Goal: Task Accomplishment & Management: Use online tool/utility

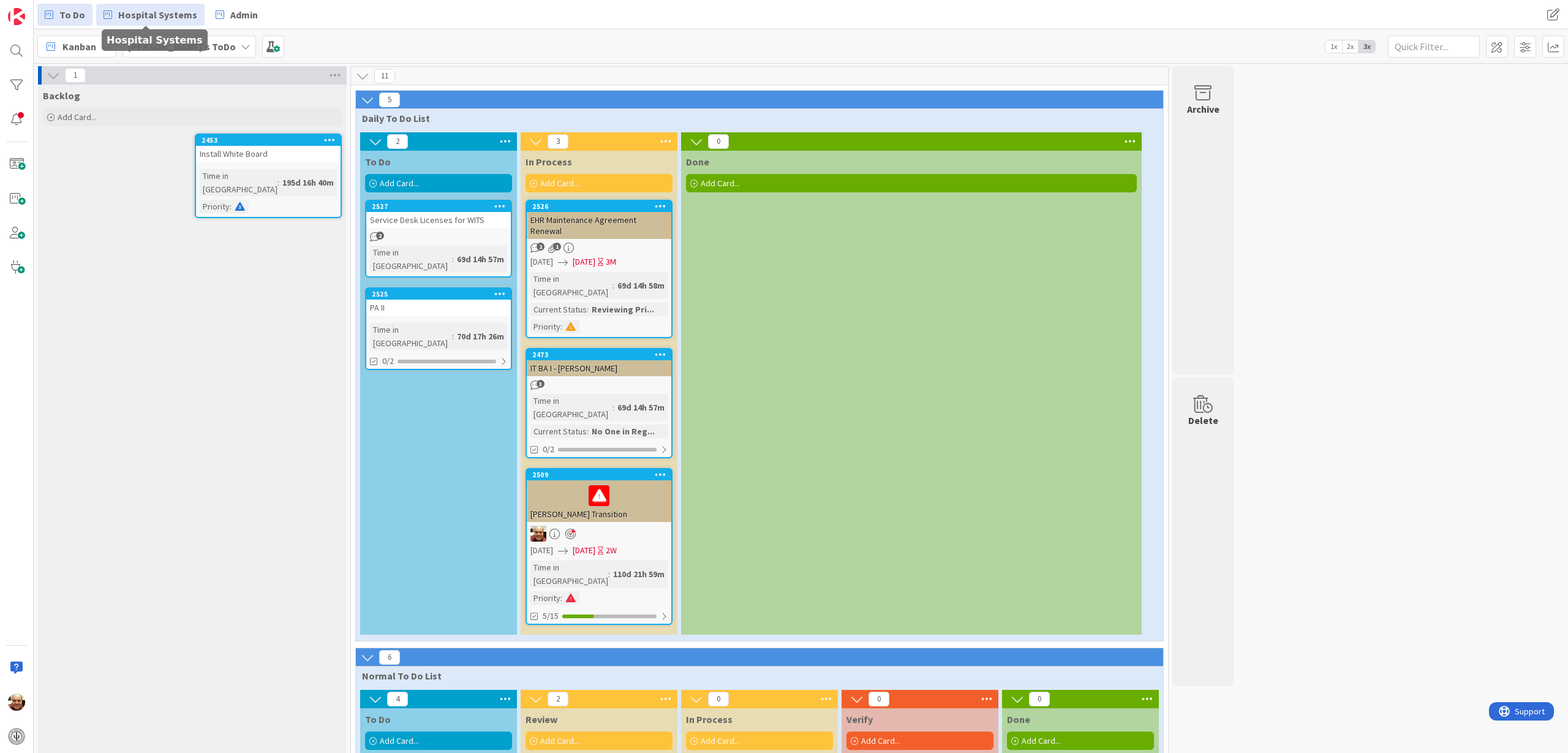
click at [159, 13] on span "Hospital Systems" at bounding box center [158, 14] width 79 height 15
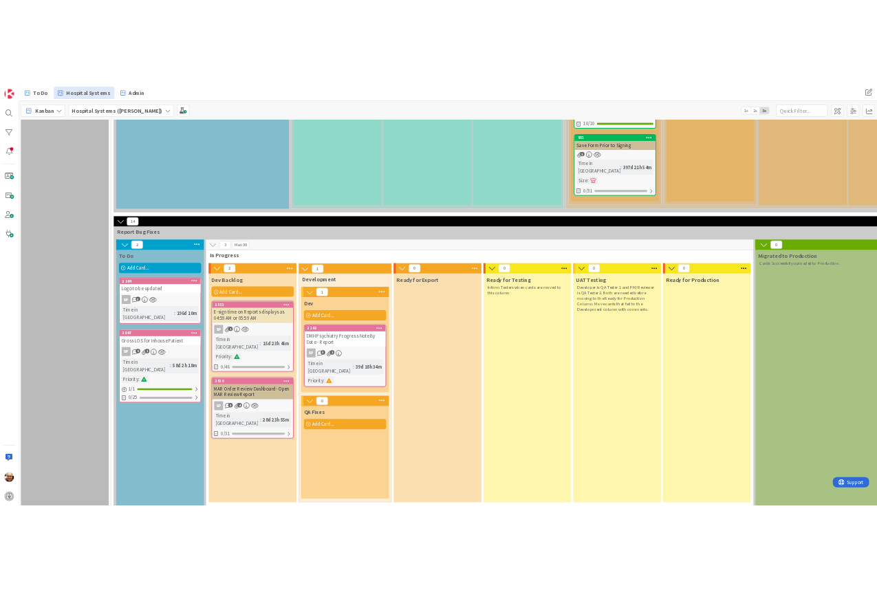
scroll to position [1117, 0]
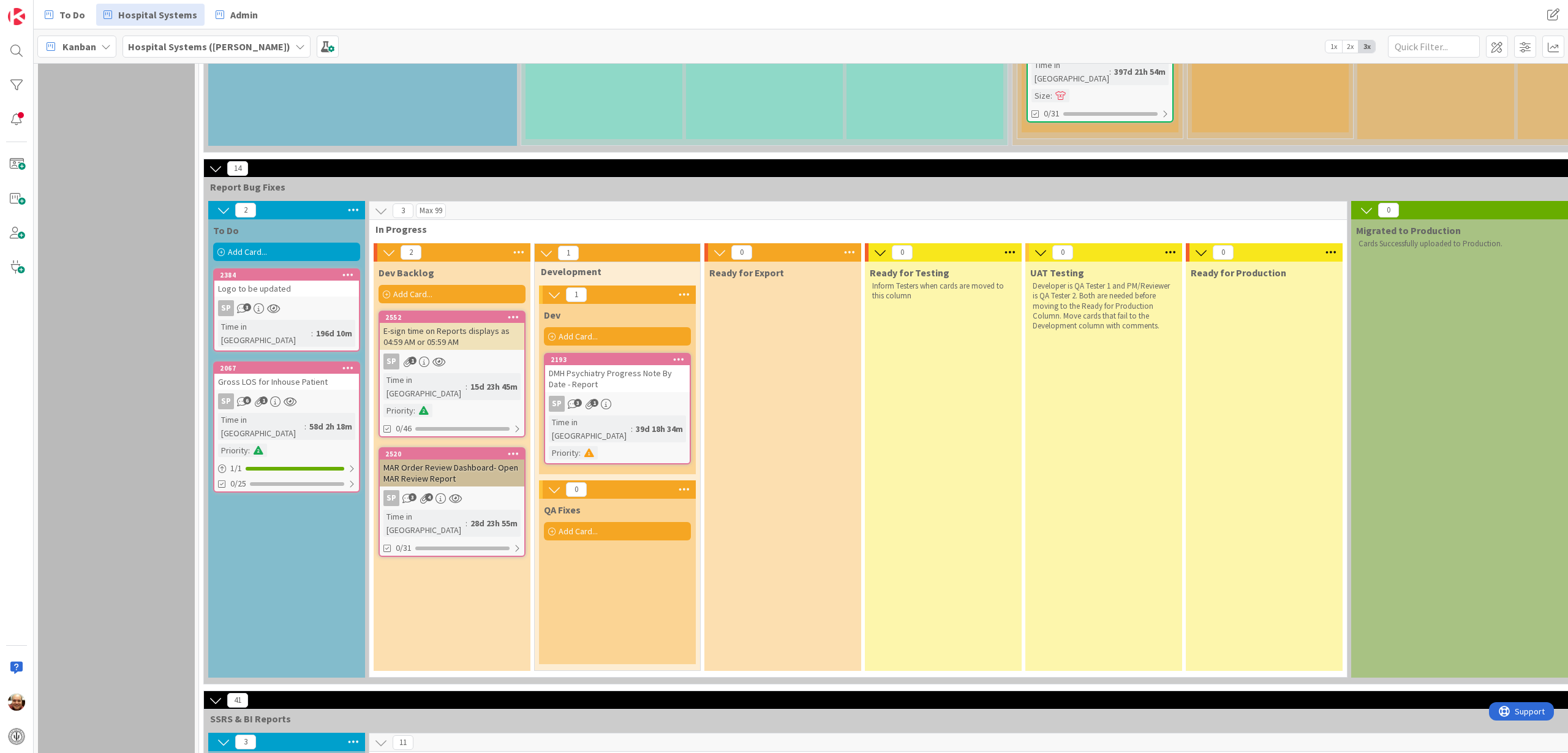
click at [411, 289] on span "Add Card..." at bounding box center [412, 294] width 39 height 11
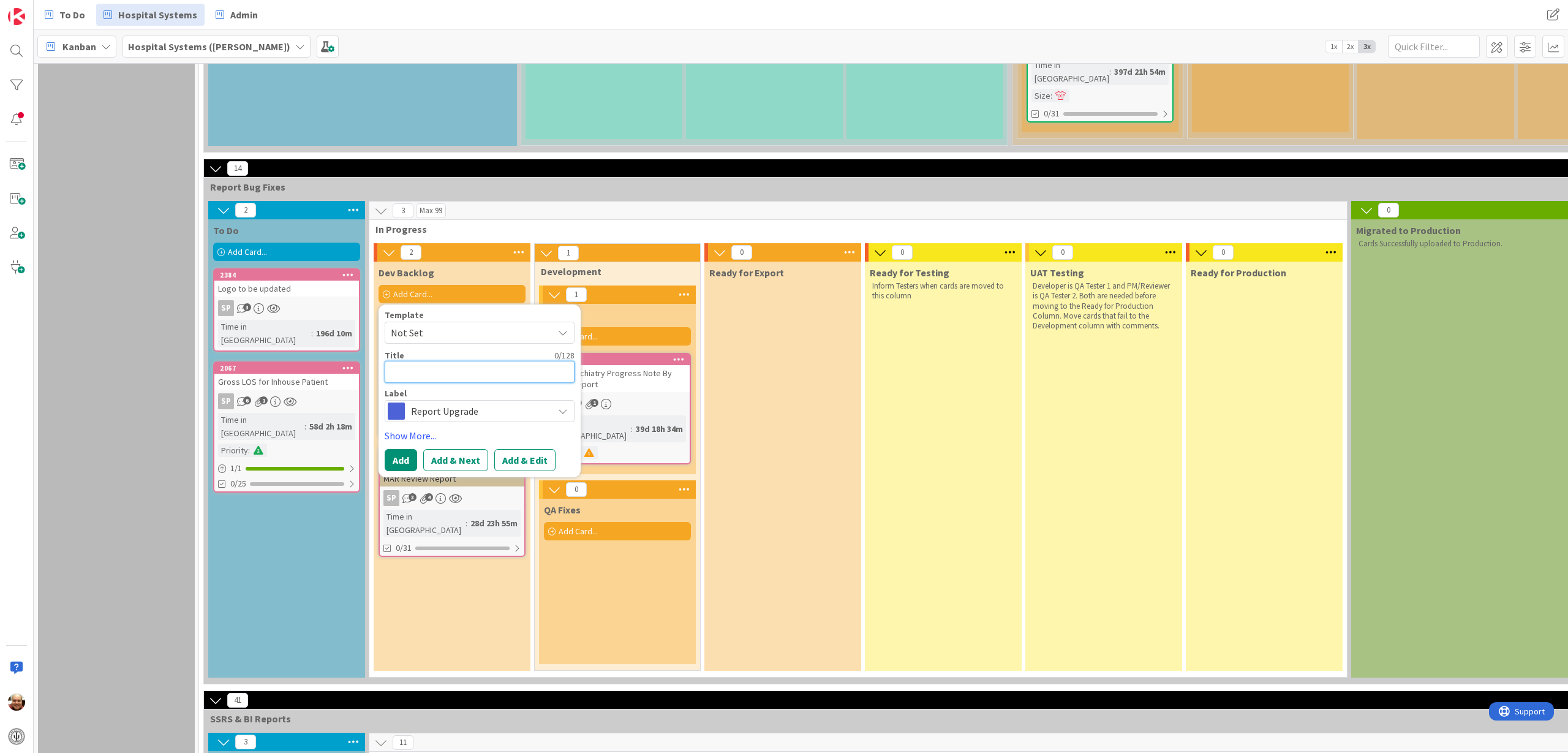
click at [430, 361] on textarea at bounding box center [479, 372] width 190 height 22
type textarea "x"
type textarea "A"
type textarea "x"
type textarea "ADM"
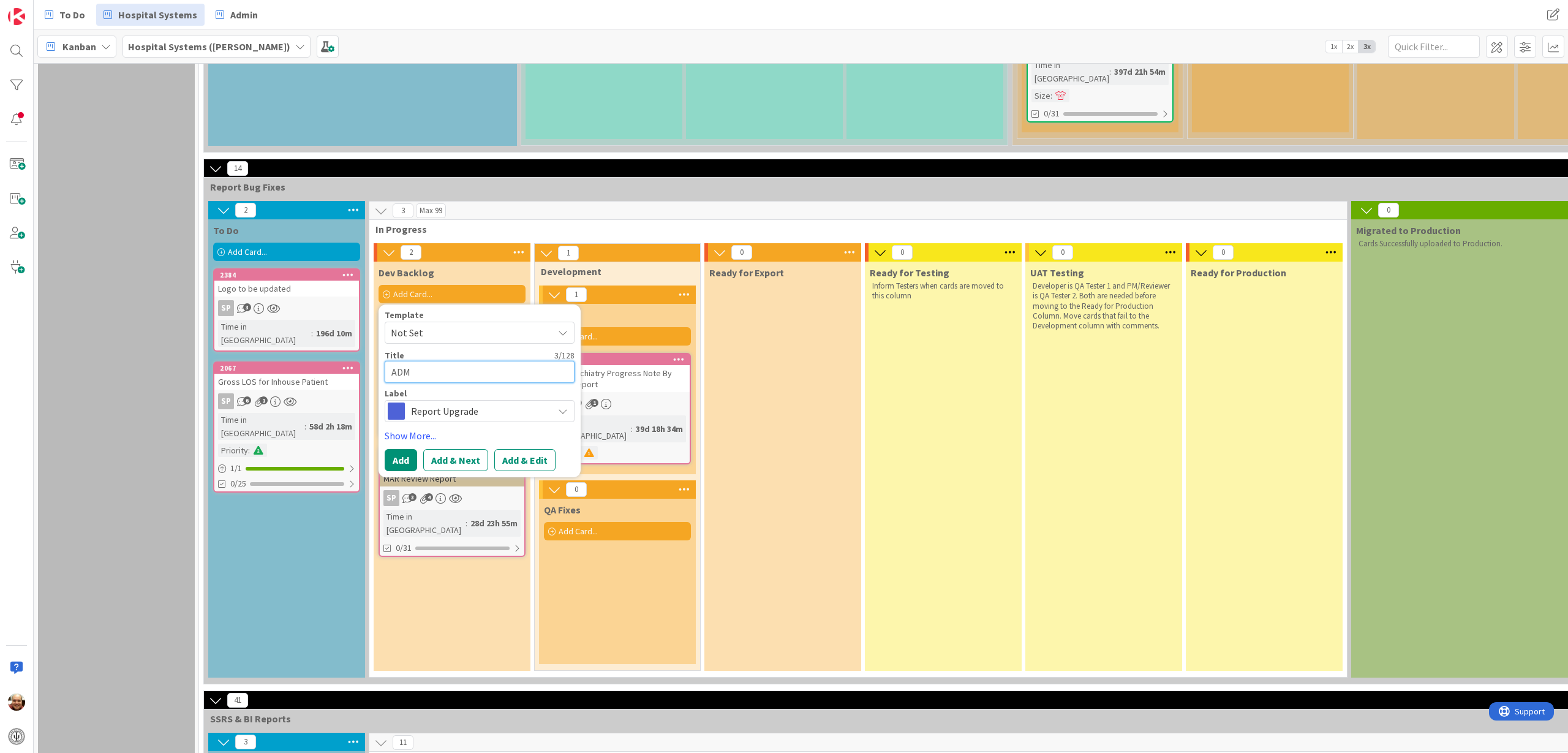
type textarea "x"
type textarea "ADMH"
type textarea "x"
type textarea "ADMH"
type textarea "x"
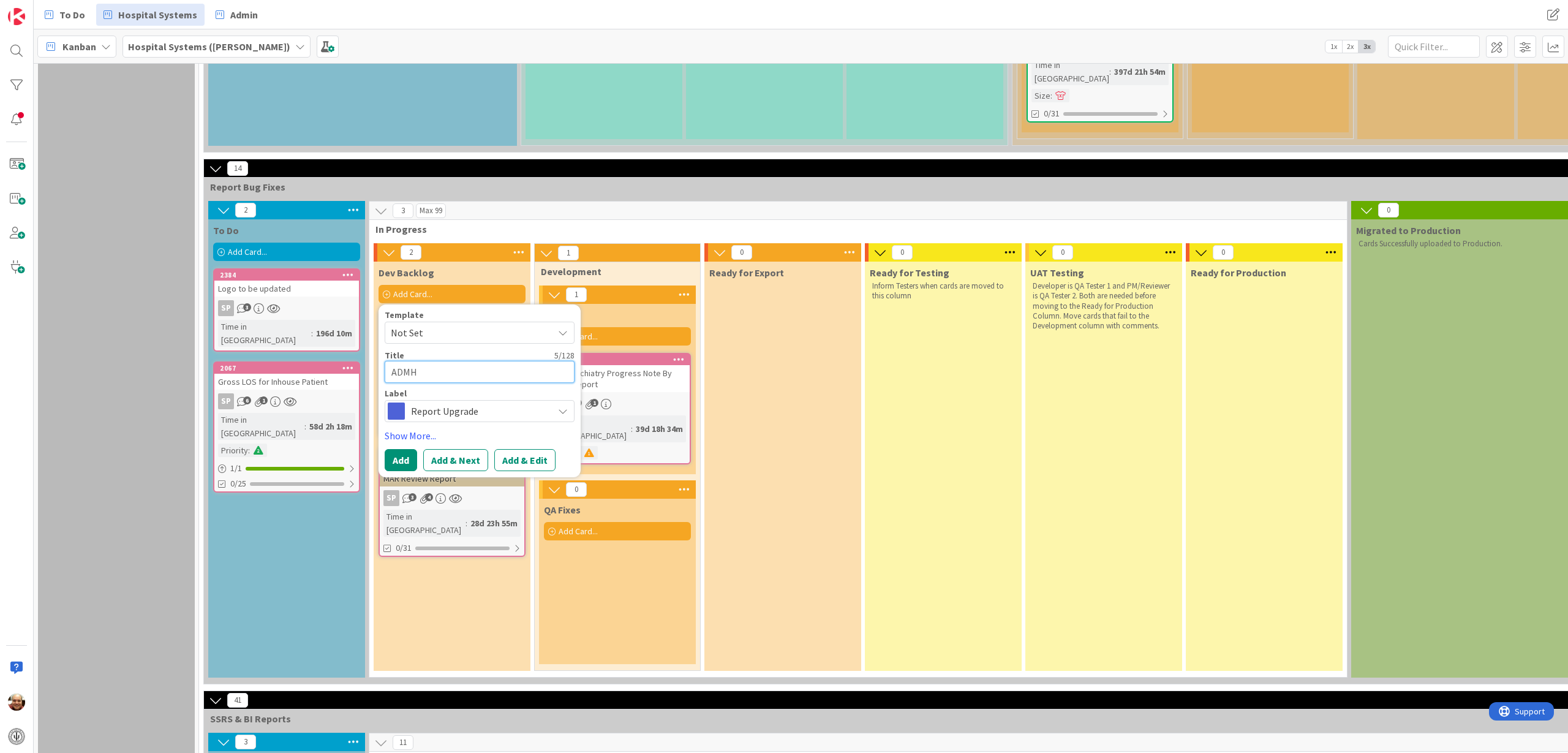
type textarea "ADMH P"
type textarea "x"
type textarea "ADMH Pr"
type textarea "x"
type textarea "ADMH Pro"
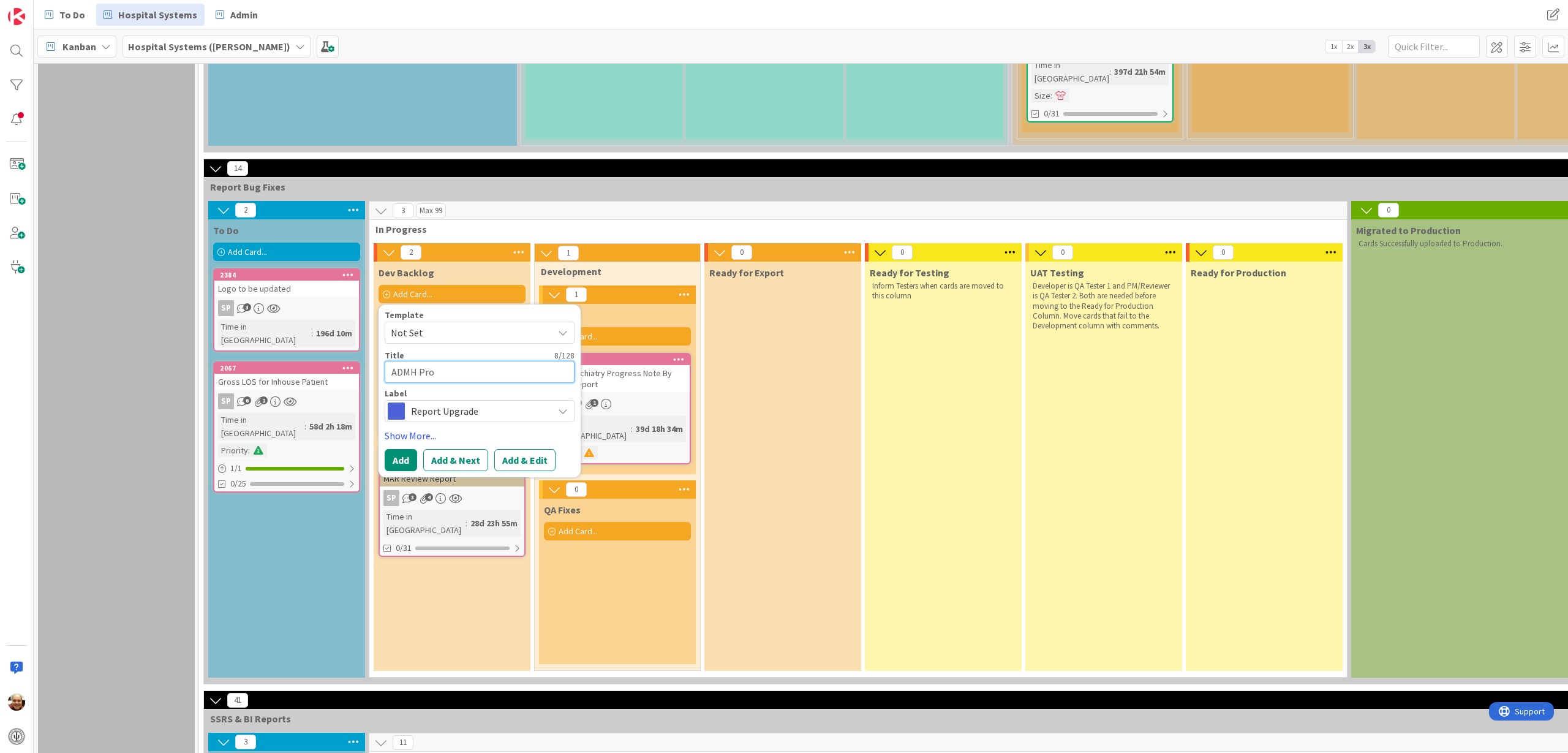
type textarea "x"
type textarea "ADMH Prog"
type textarea "x"
type textarea "ADMH Progr"
type textarea "x"
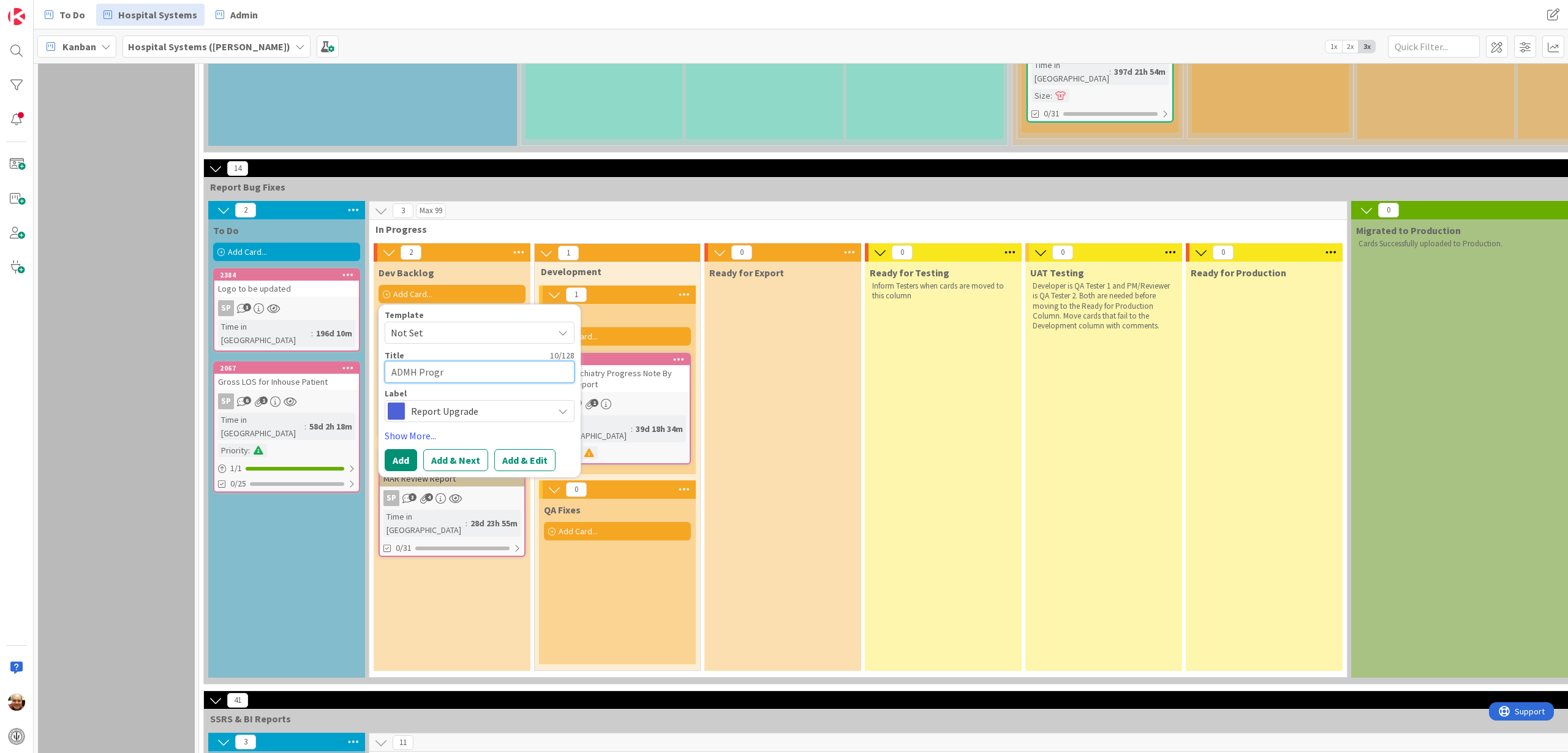
type textarea "ADMH Progre"
type textarea "x"
type textarea "ADMH Progres"
type textarea "x"
type textarea "ADMH Progress"
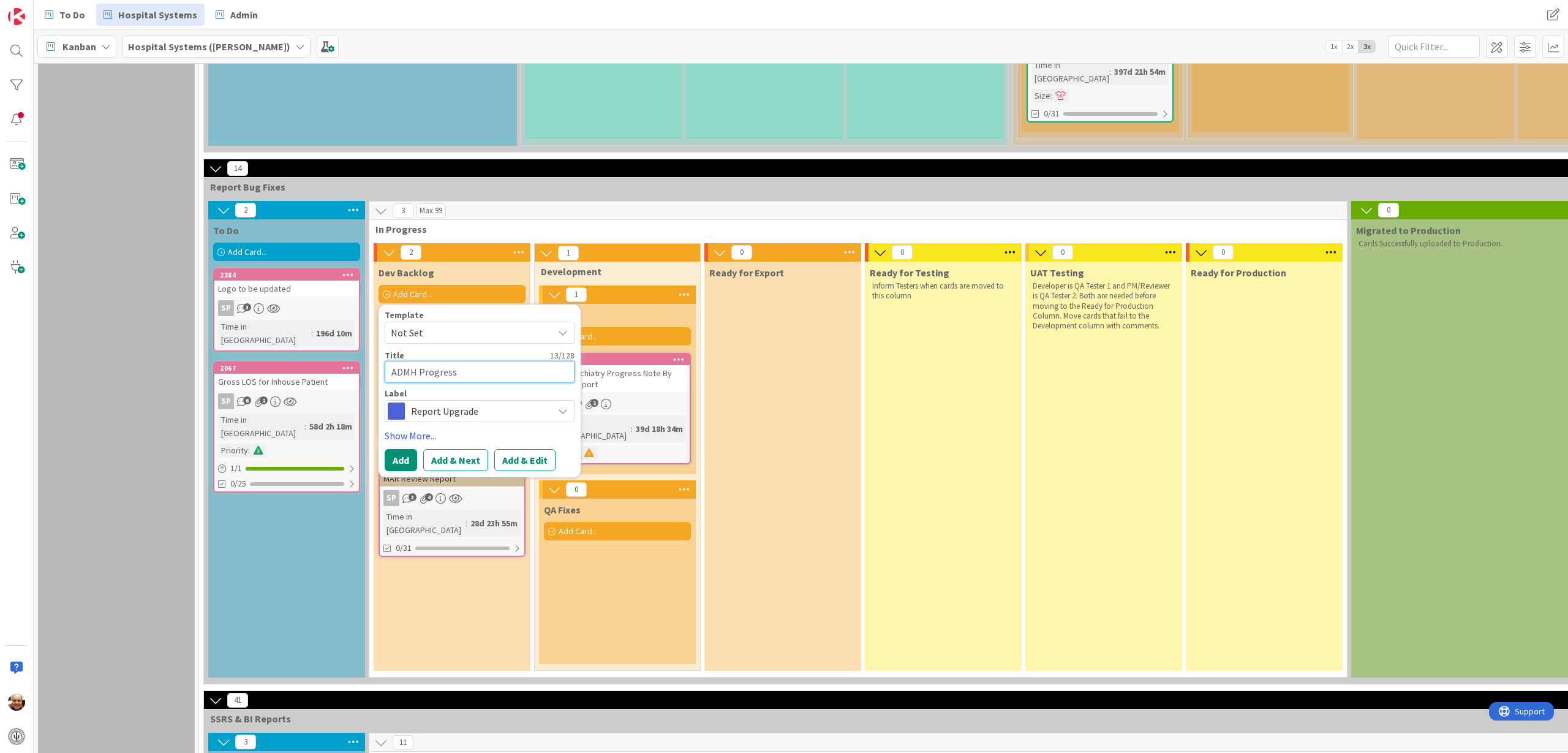
type textarea "x"
type textarea "ADMH Progress"
type textarea "x"
type textarea "ADMH Progress N"
type textarea "x"
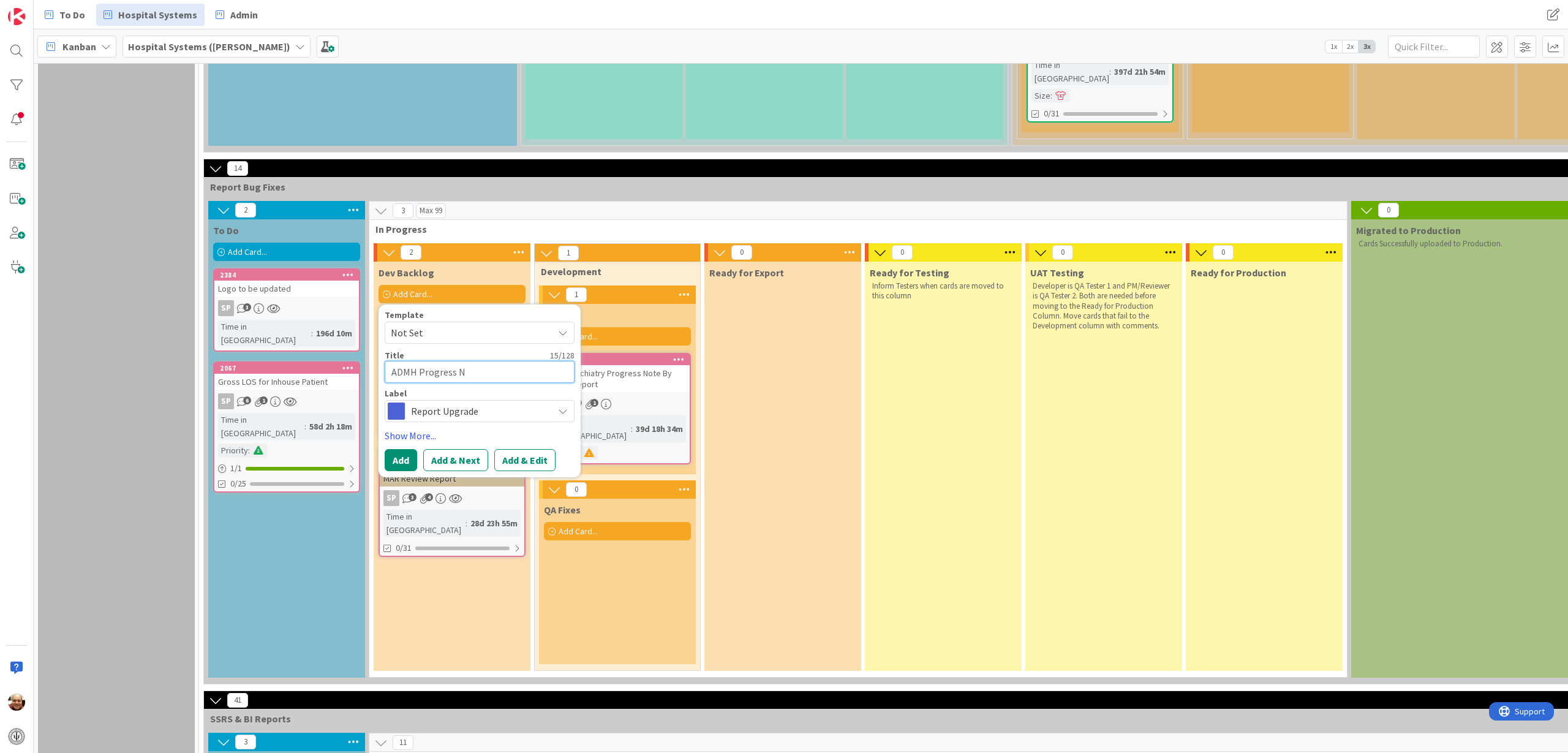
type textarea "ADMH Progress No"
type textarea "x"
type textarea "ADMH Progress Not"
type textarea "x"
type textarea "ADMH Progress Note"
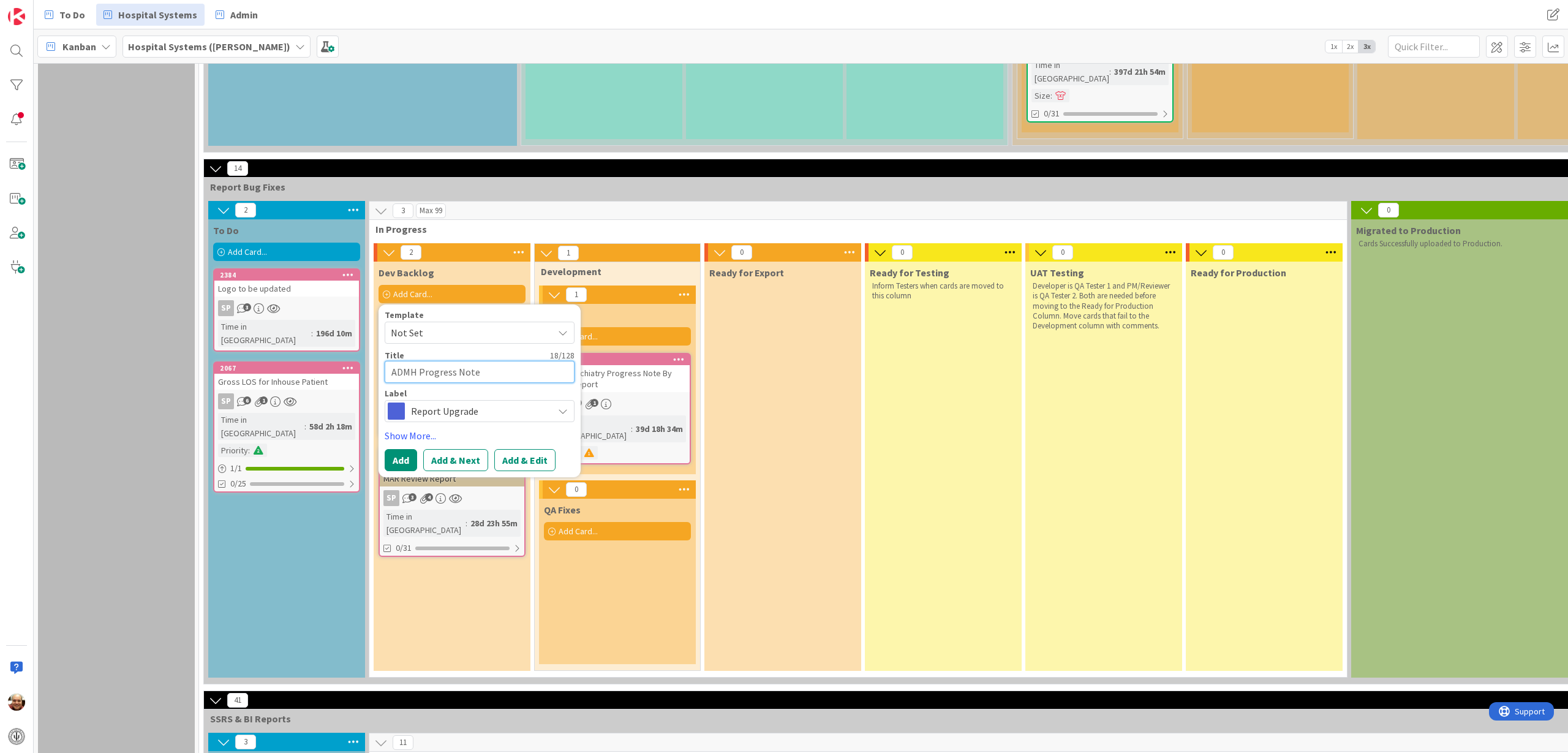
type textarea "x"
type textarea "ADMH Progress Notes"
click at [514, 449] on button "Add & Edit" at bounding box center [525, 460] width 61 height 22
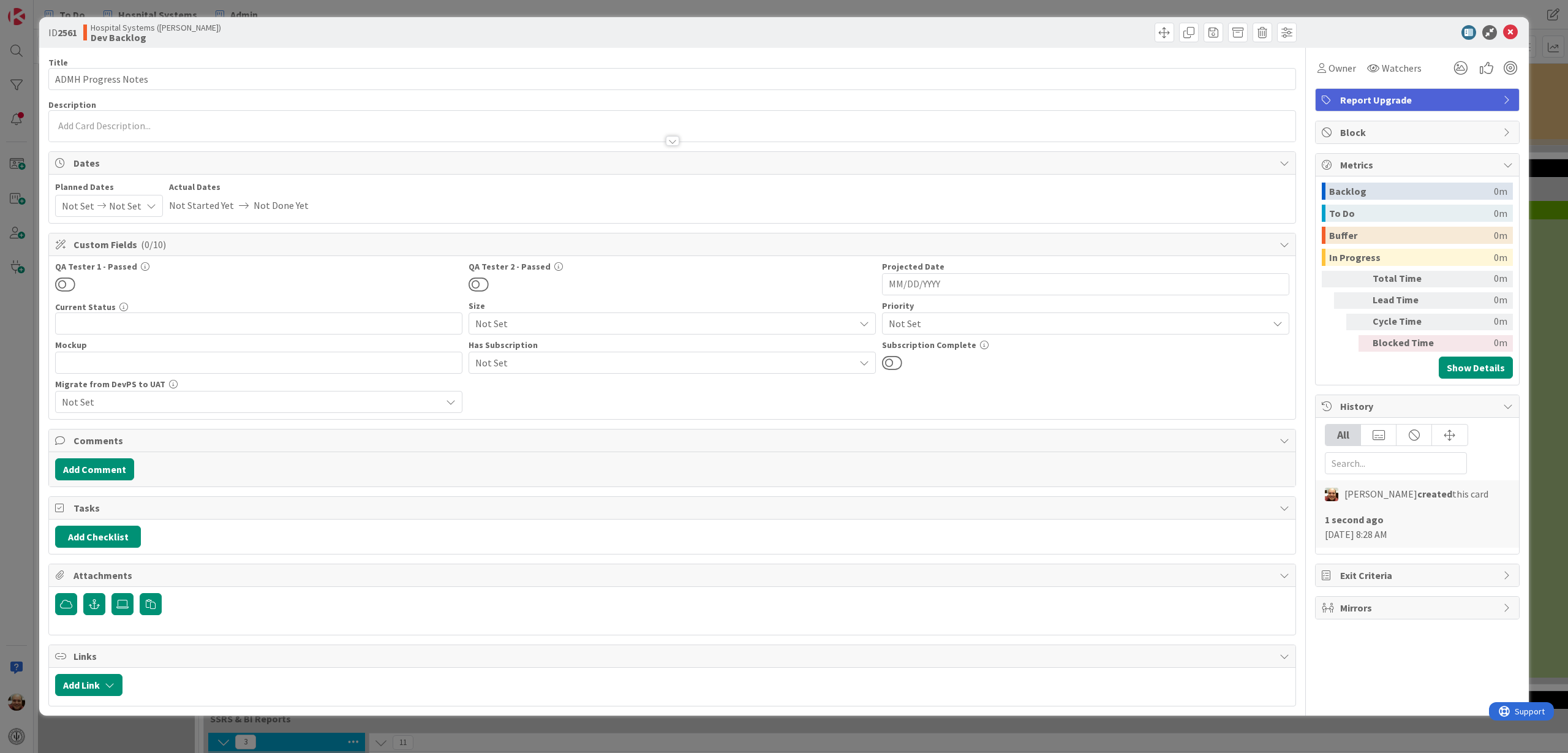
click at [672, 140] on div at bounding box center [672, 141] width 13 height 10
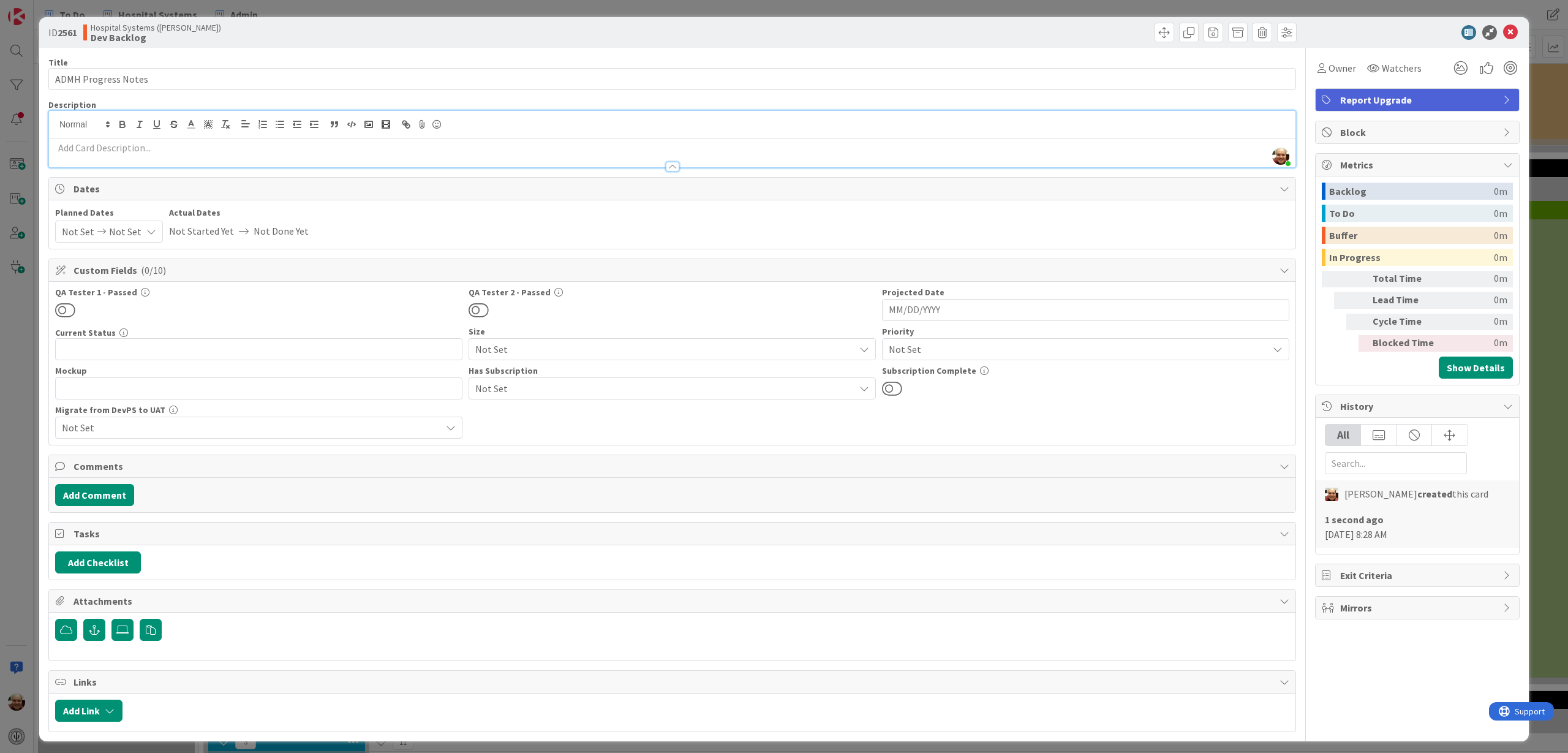
click at [346, 148] on p at bounding box center [672, 148] width 1234 height 14
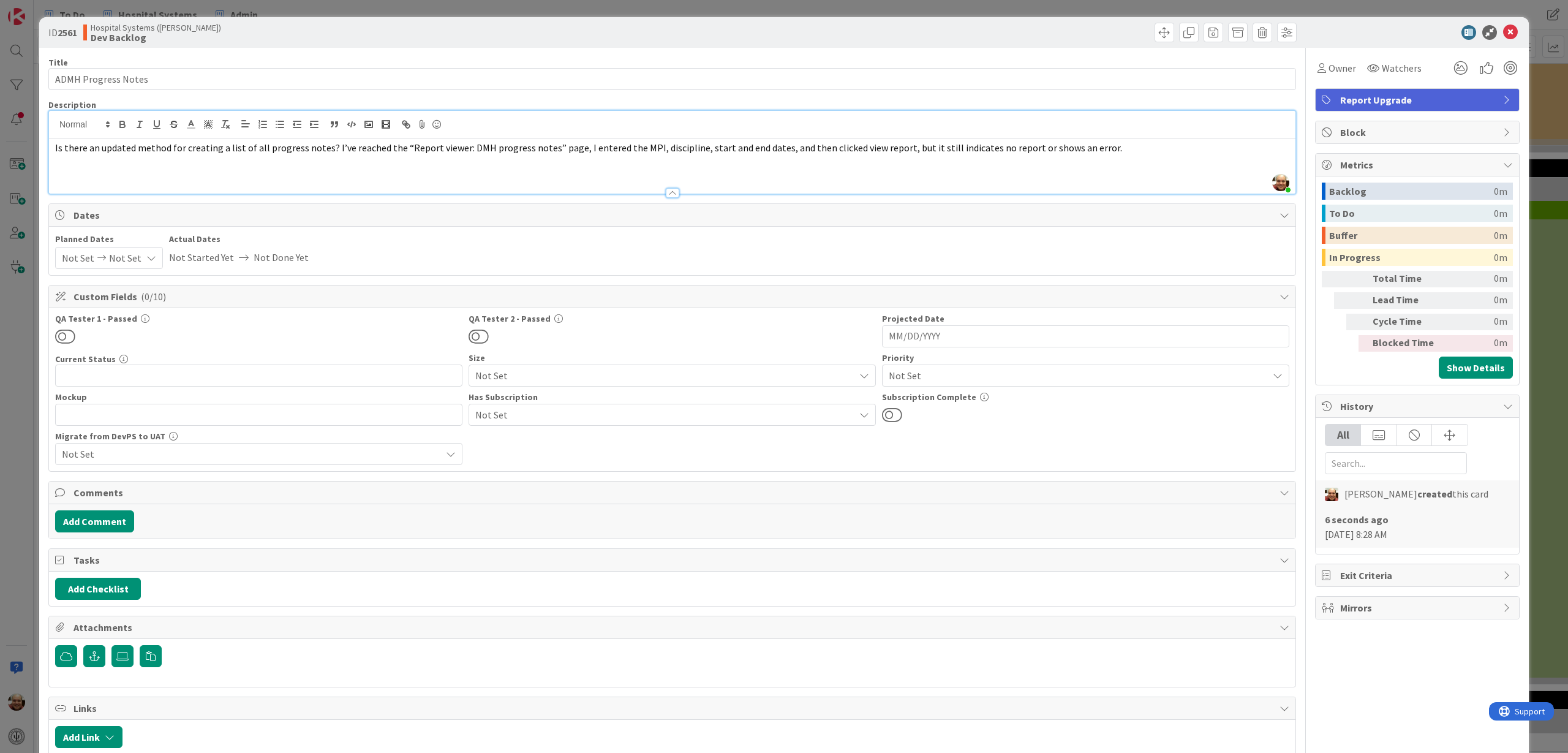
click at [55, 146] on p "Is there an updated method for creating a list of all progress notes? I’ve reac…" at bounding box center [672, 148] width 1234 height 14
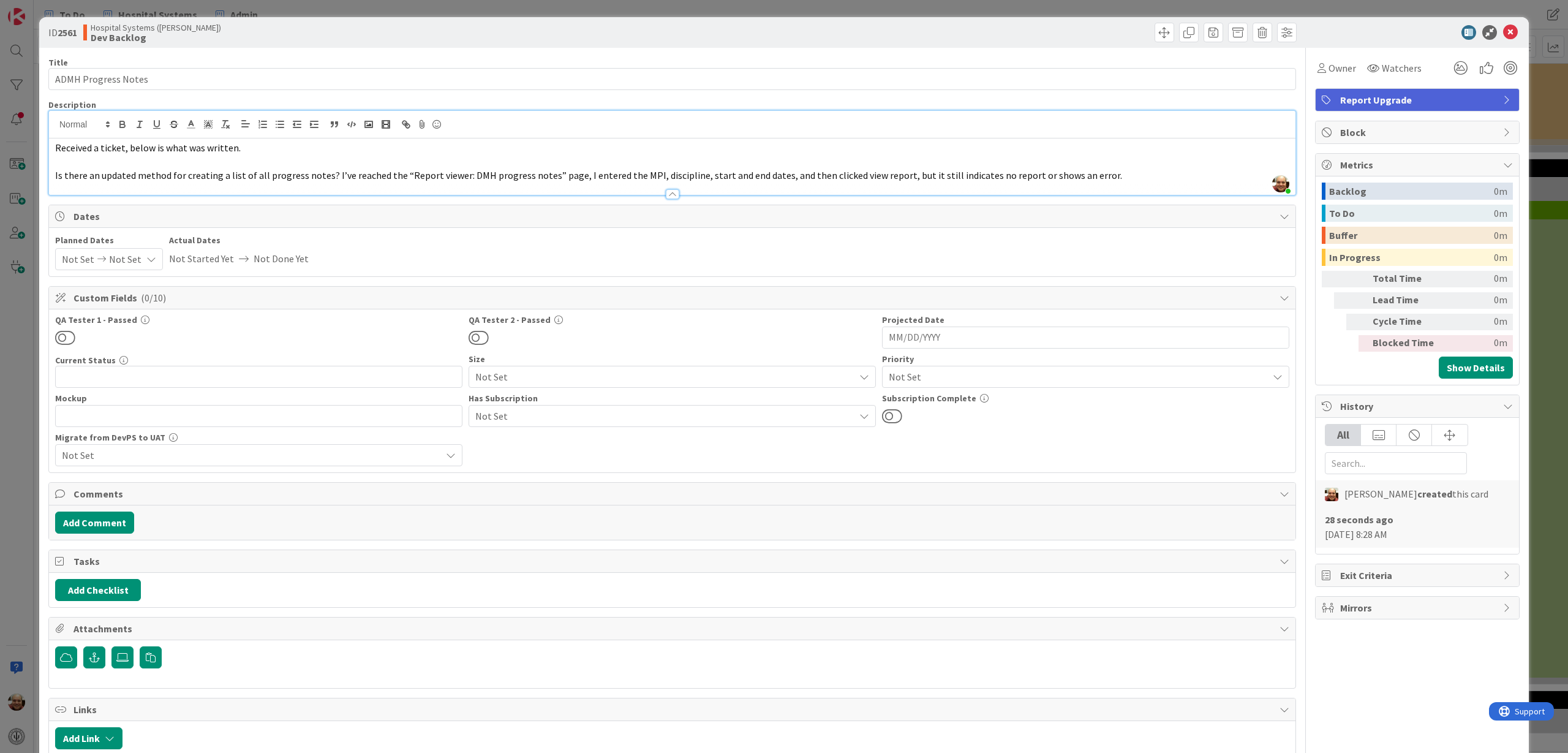
click at [281, 148] on p "Received a ticket, below is what was written." at bounding box center [672, 148] width 1234 height 14
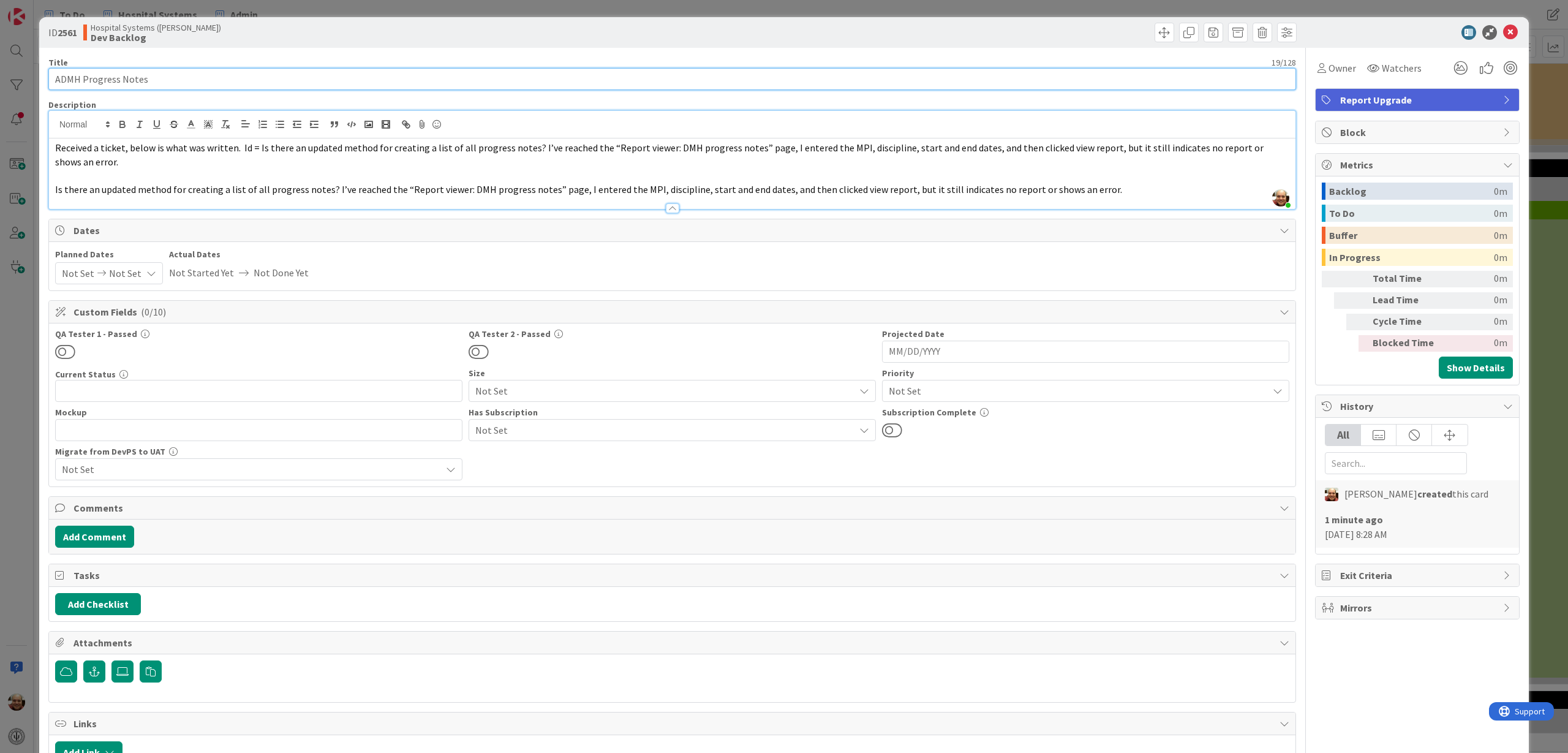
click at [194, 81] on input "ADMH Progress Notes" at bounding box center [672, 78] width 1247 height 22
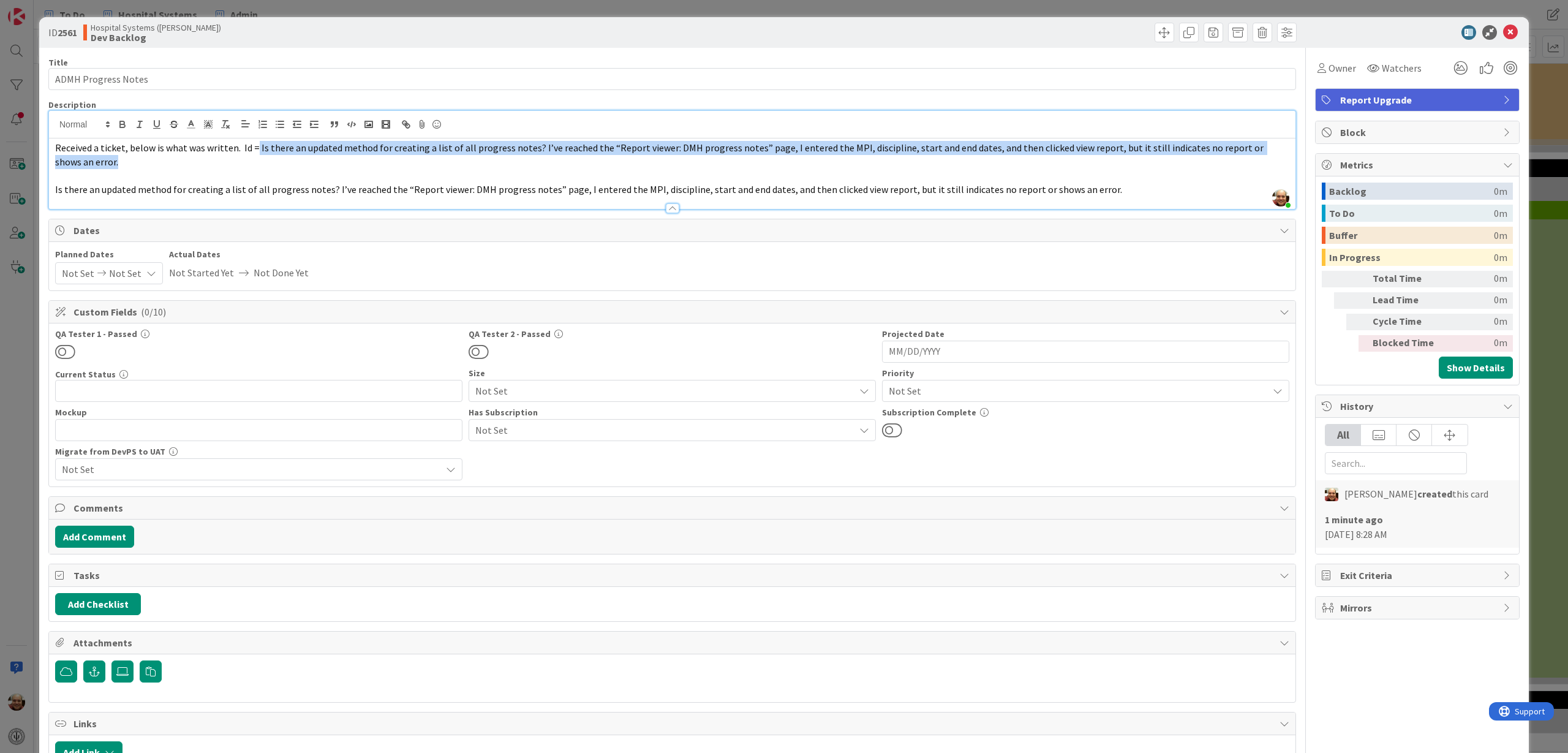
drag, startPoint x: 253, startPoint y: 148, endPoint x: 85, endPoint y: 160, distance: 168.4
click at [85, 160] on p "Received a ticket, below is what was written. Id = Is there an updated method f…" at bounding box center [672, 154] width 1234 height 28
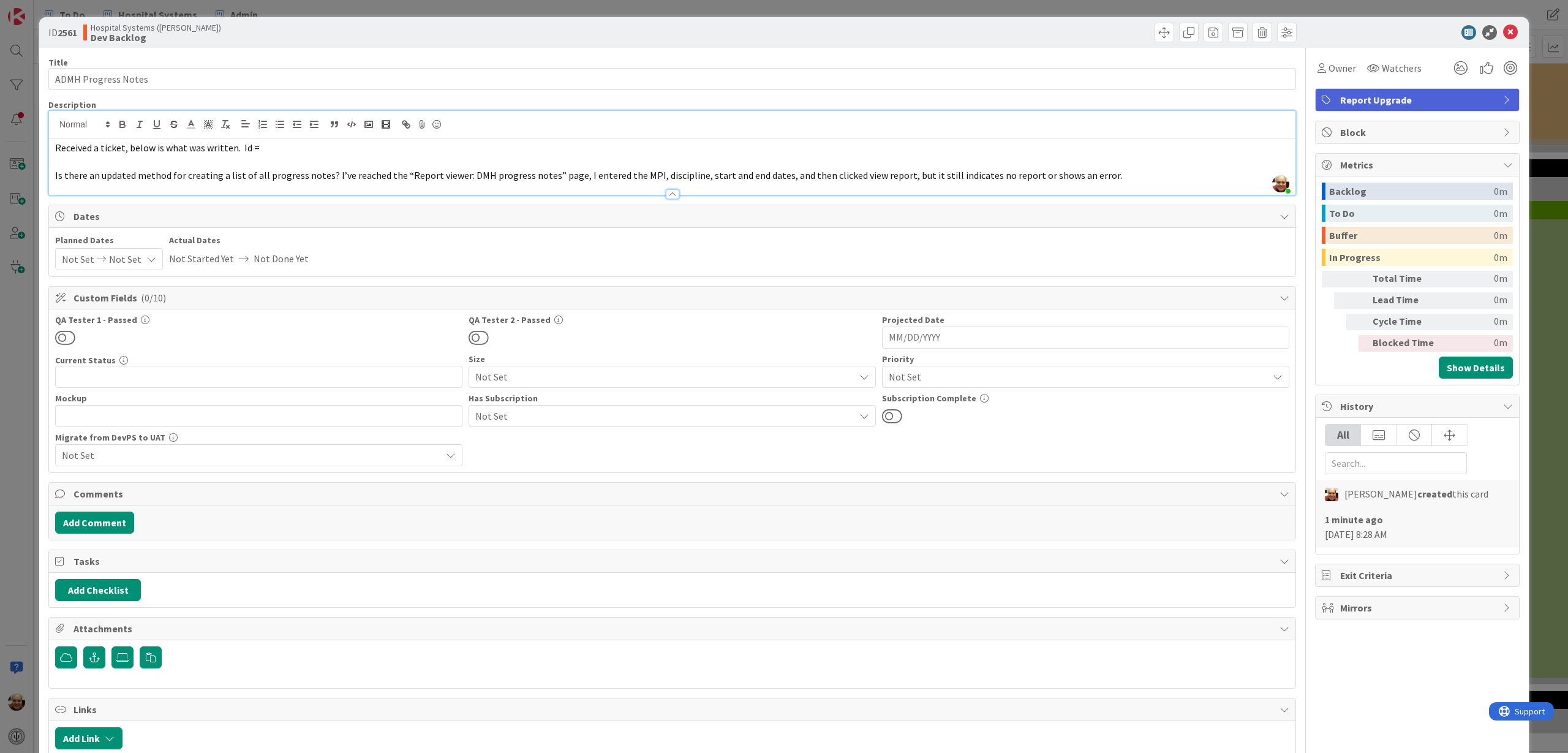
click at [277, 145] on p "Received a ticket, below is what was written. Id =" at bounding box center [672, 148] width 1234 height 14
click at [1272, 373] on div "Not Set" at bounding box center [1085, 376] width 407 height 22
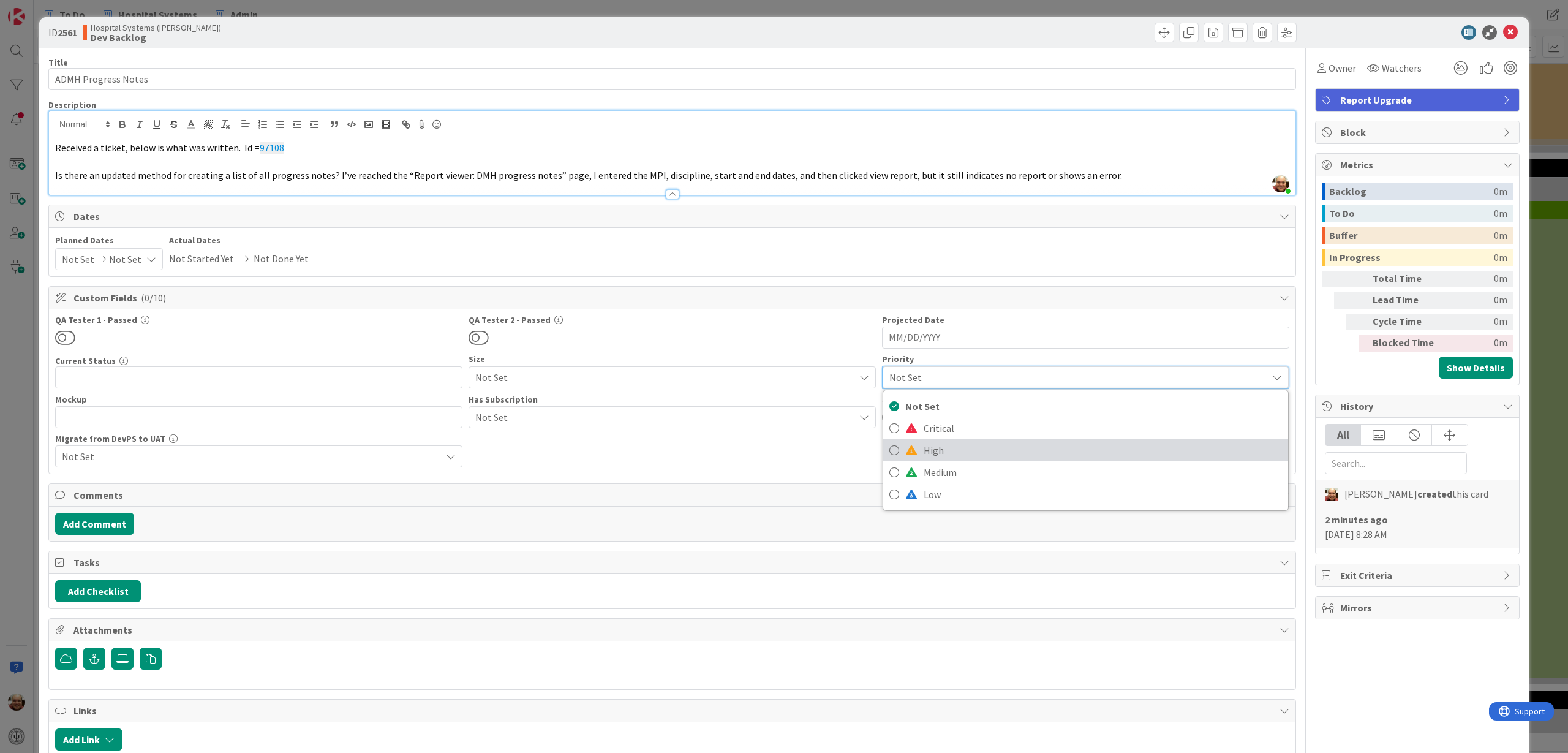
click at [934, 451] on span "High" at bounding box center [1103, 450] width 358 height 19
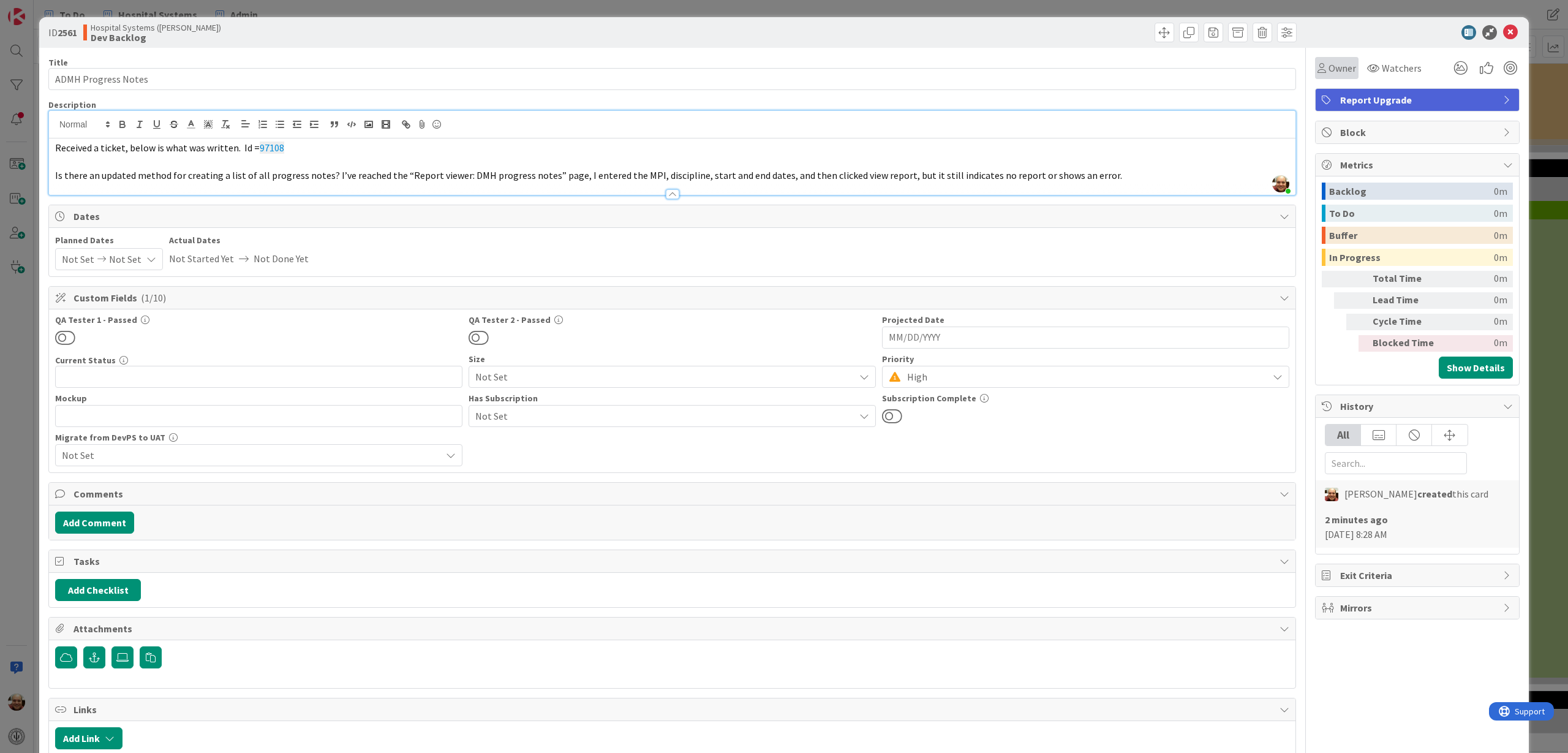
click at [1328, 70] on span "Owner" at bounding box center [1342, 68] width 28 height 15
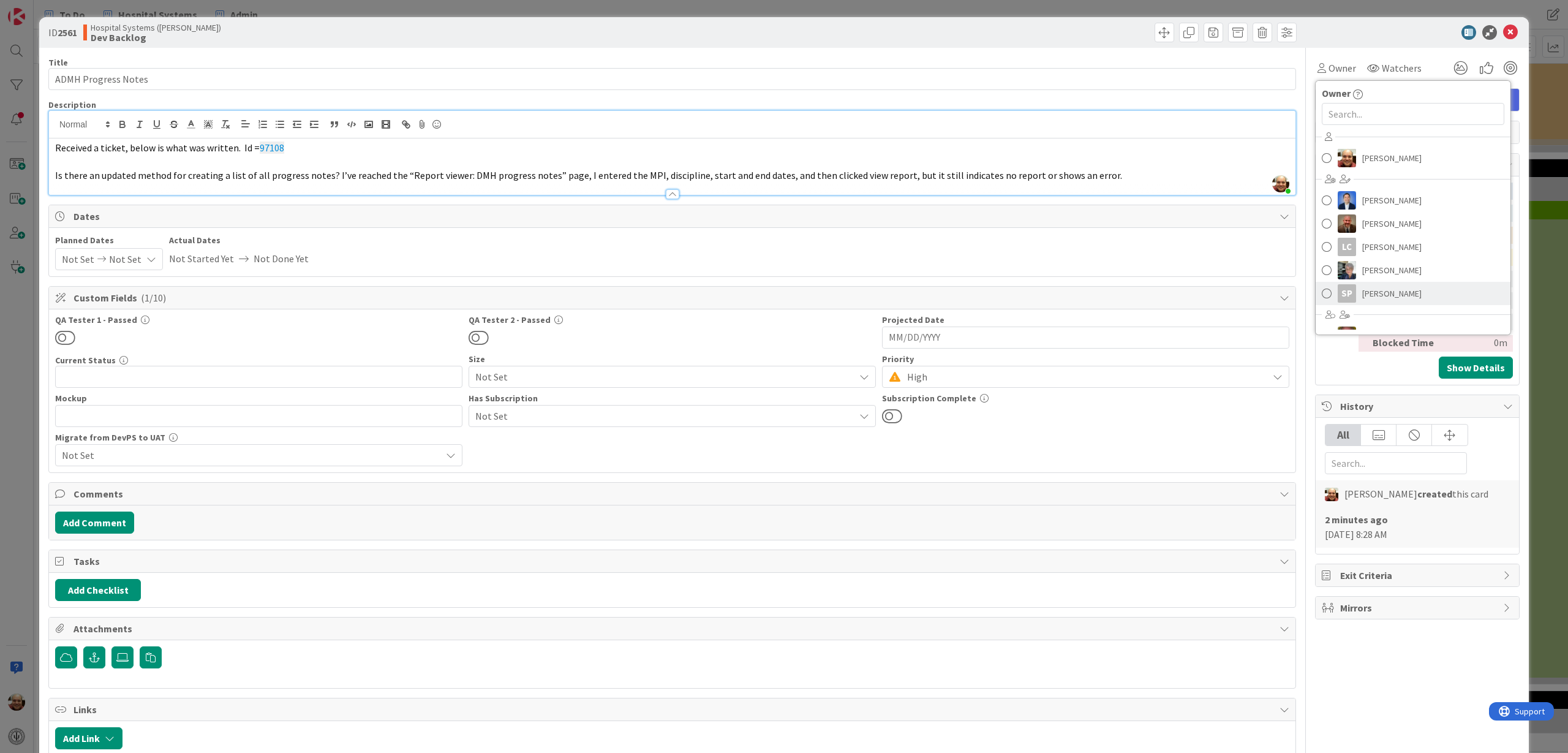
click at [1362, 296] on span "[PERSON_NAME]" at bounding box center [1392, 293] width 60 height 19
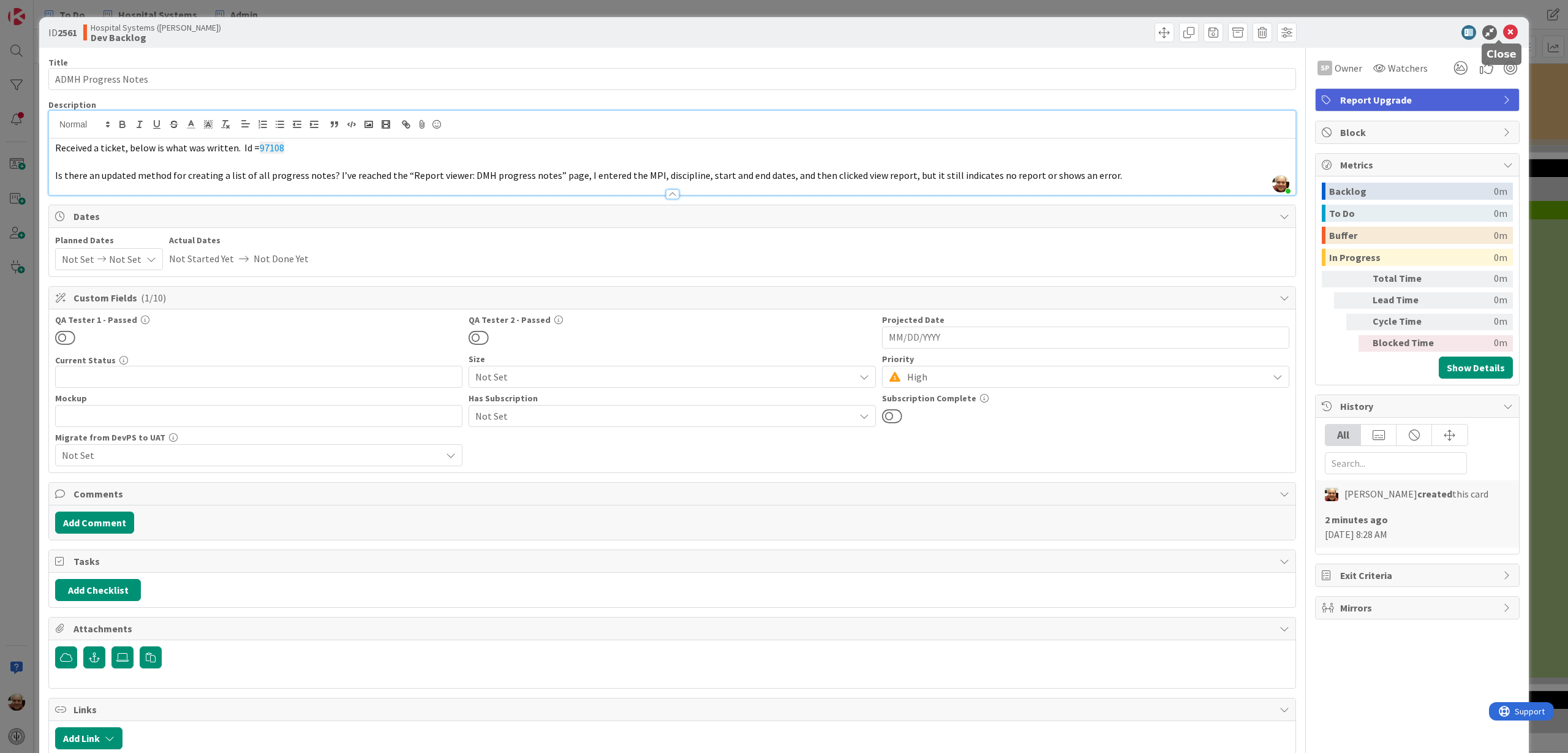
click at [1503, 29] on icon at bounding box center [1510, 32] width 15 height 15
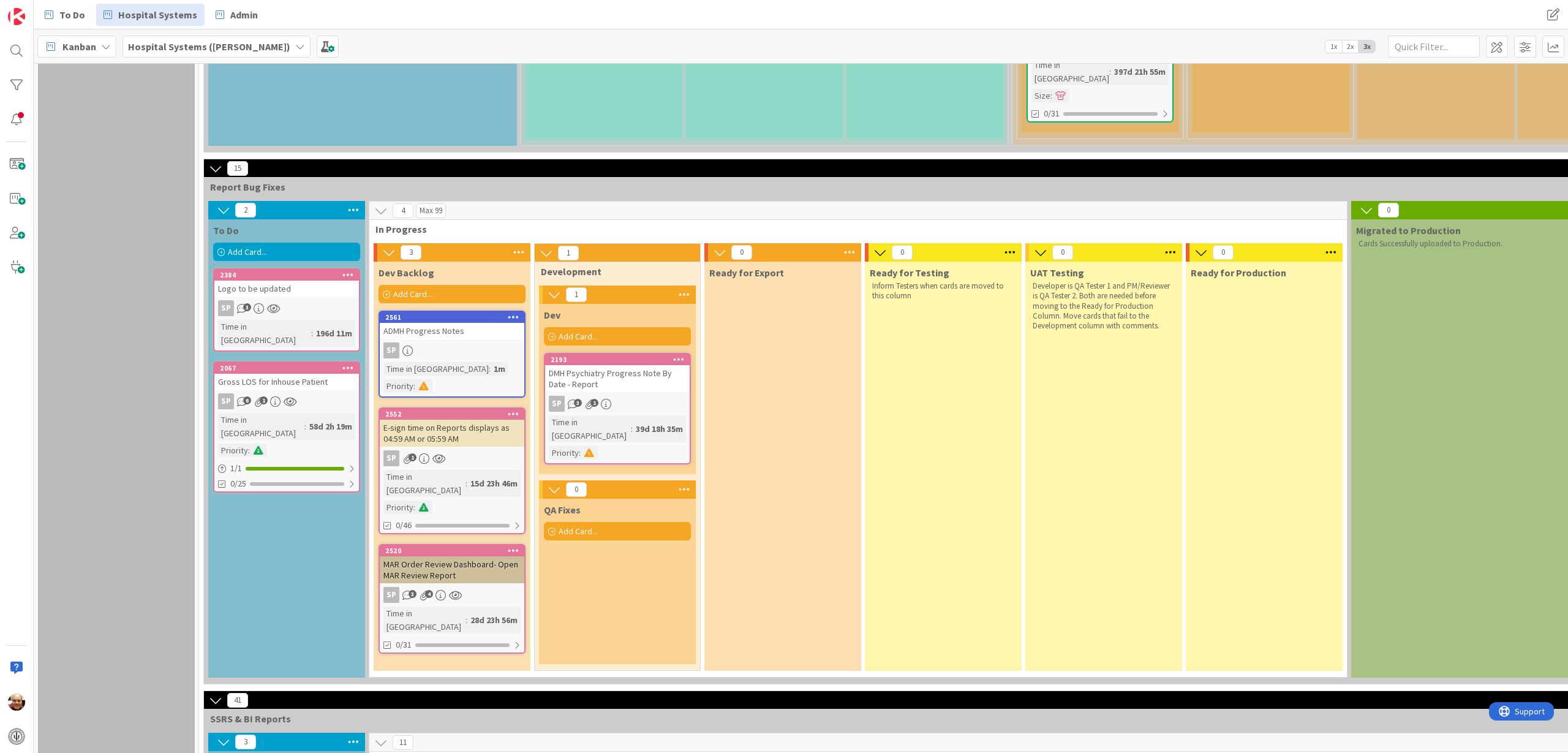
click at [429, 323] on div "ADMH Progress Notes" at bounding box center [452, 331] width 144 height 16
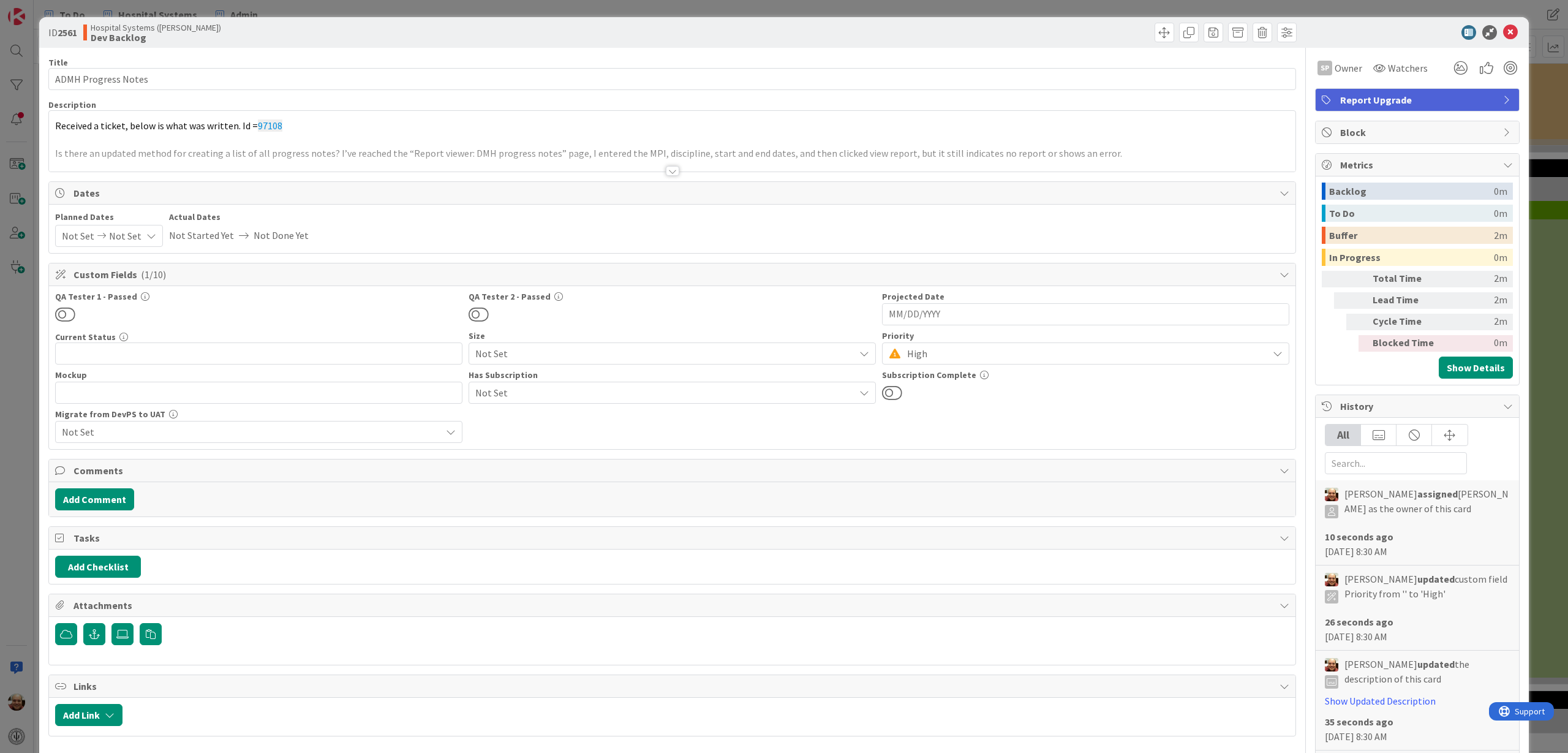
click at [1505, 93] on div "Report Upgrade" at bounding box center [1417, 100] width 203 height 22
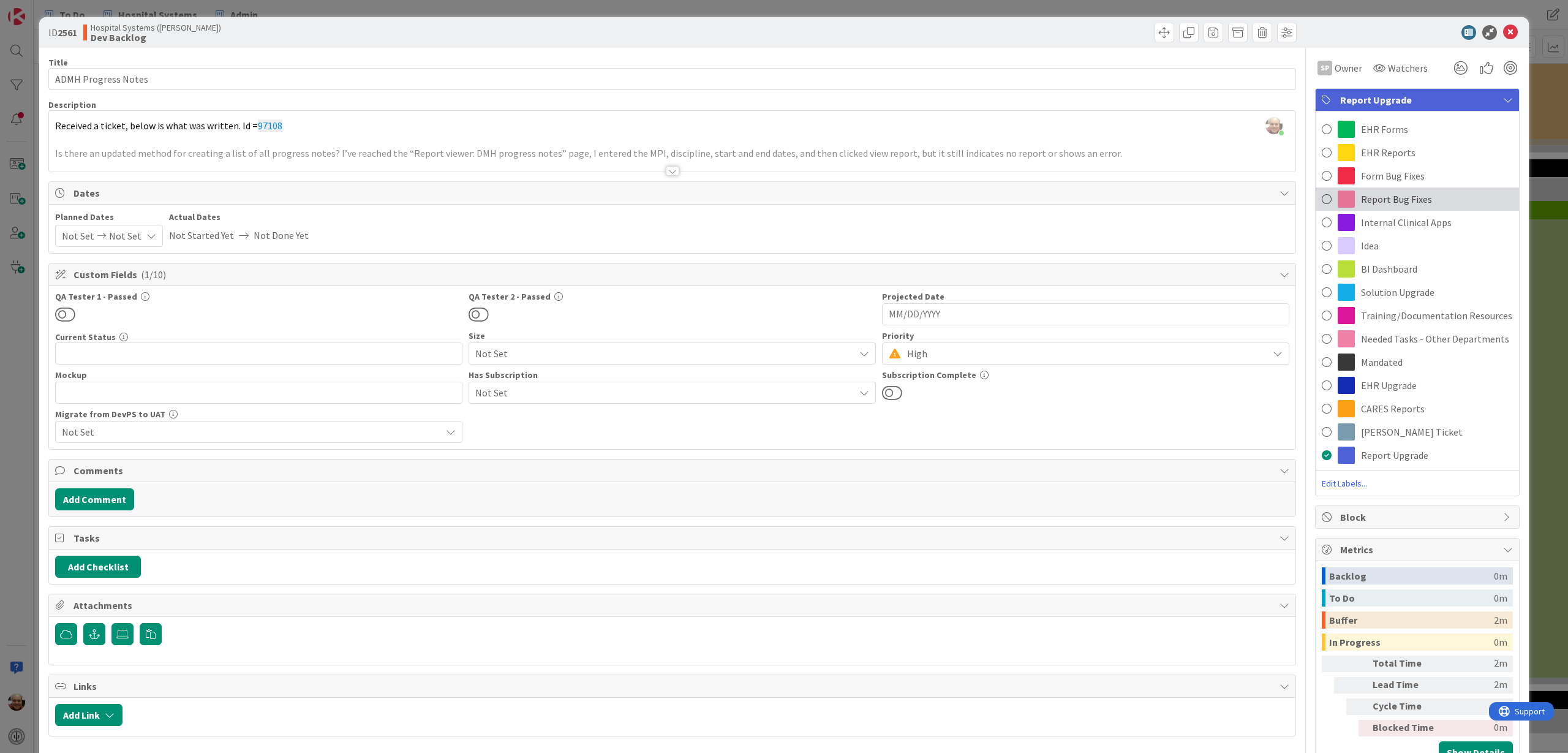
click at [1373, 199] on span "Report Bug Fixes" at bounding box center [1397, 199] width 71 height 15
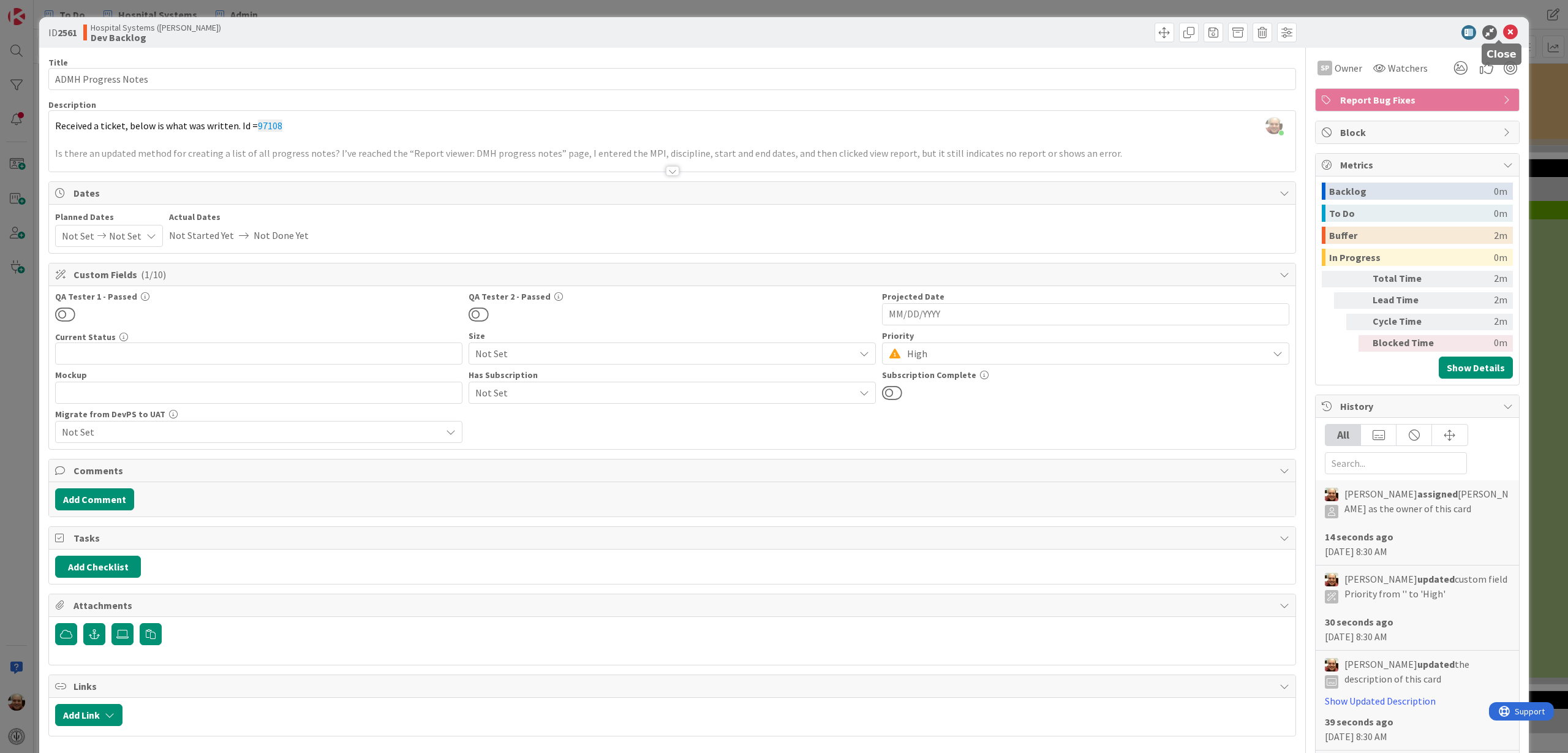
click at [1503, 34] on icon at bounding box center [1510, 32] width 15 height 15
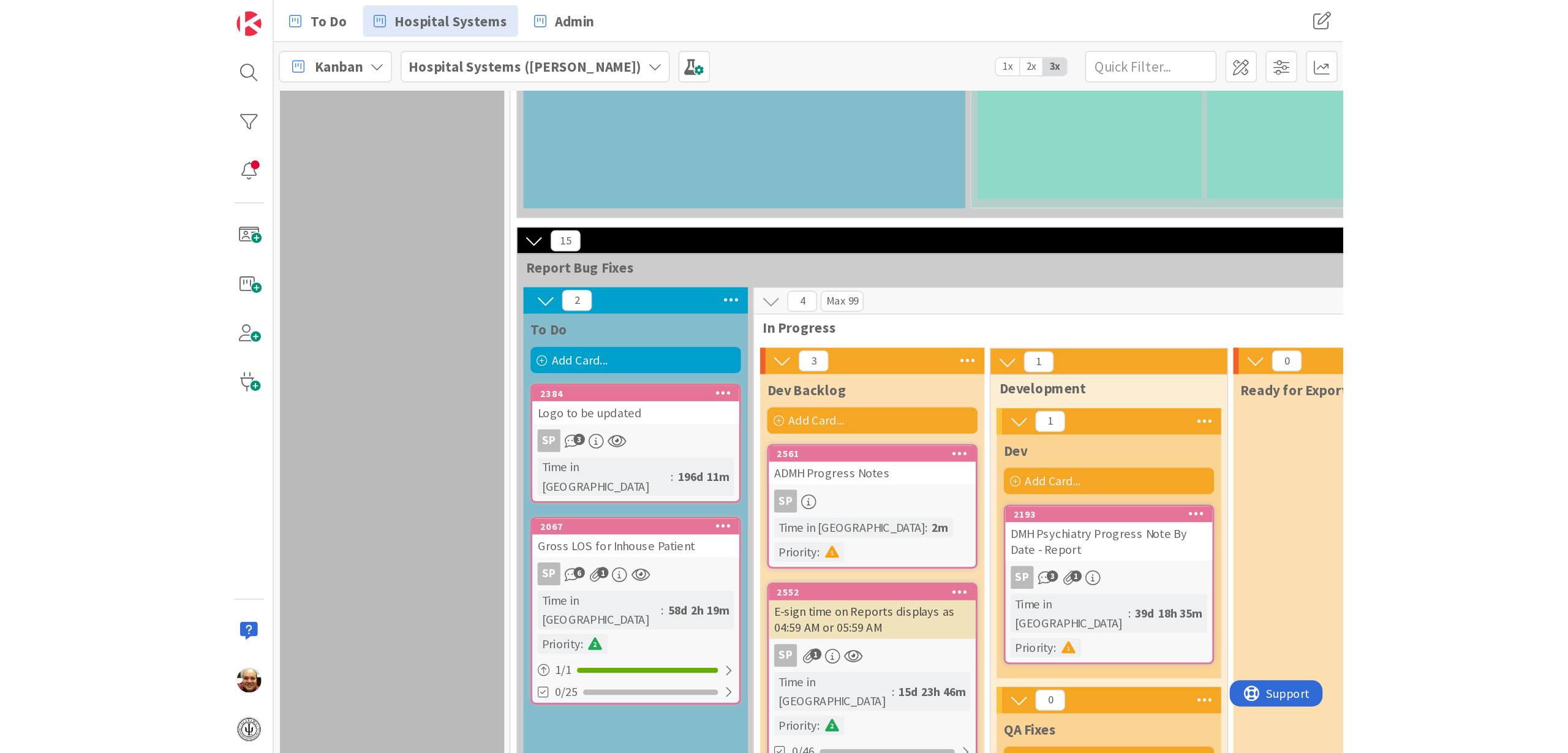
scroll to position [995, 0]
